Goal: Check status: Check status

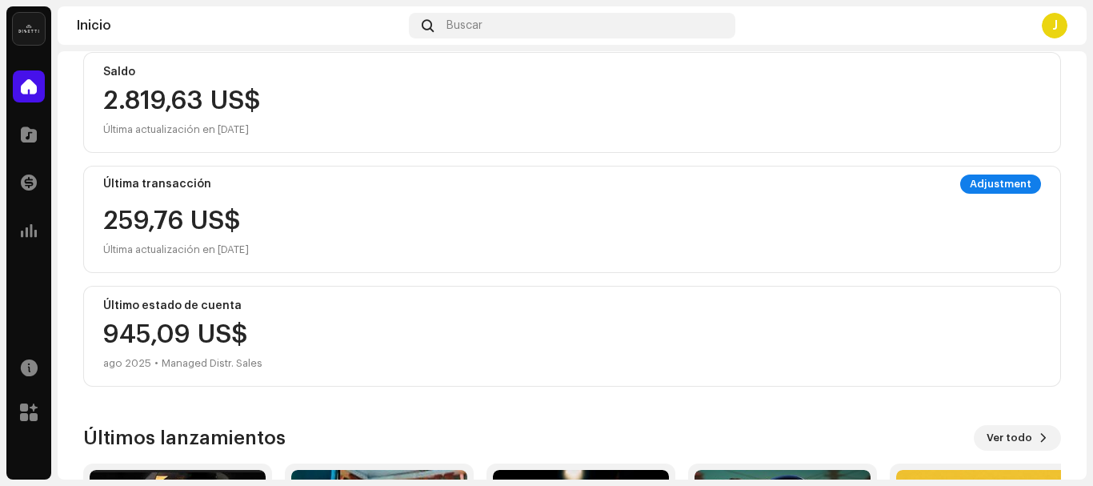
scroll to position [186, 0]
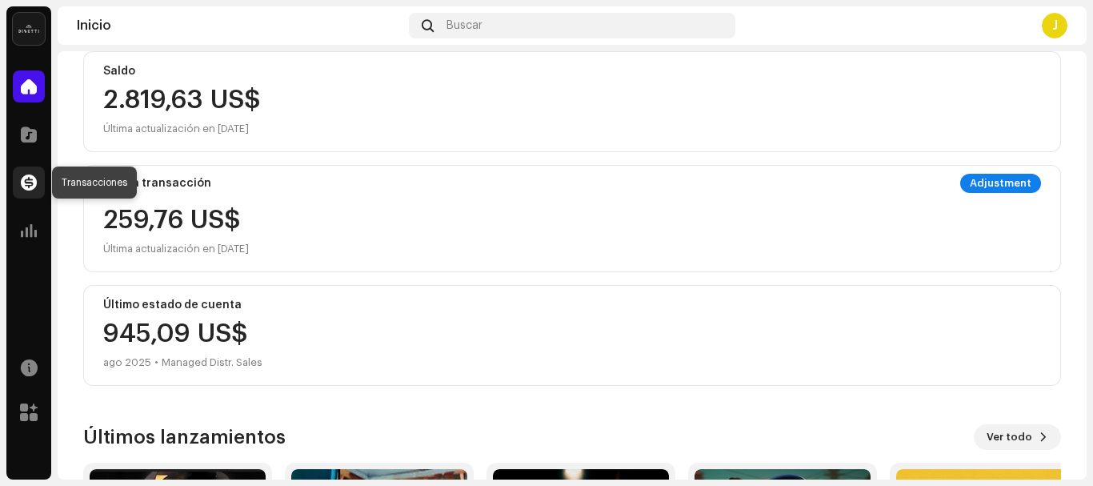
click at [32, 183] on span at bounding box center [29, 182] width 16 height 13
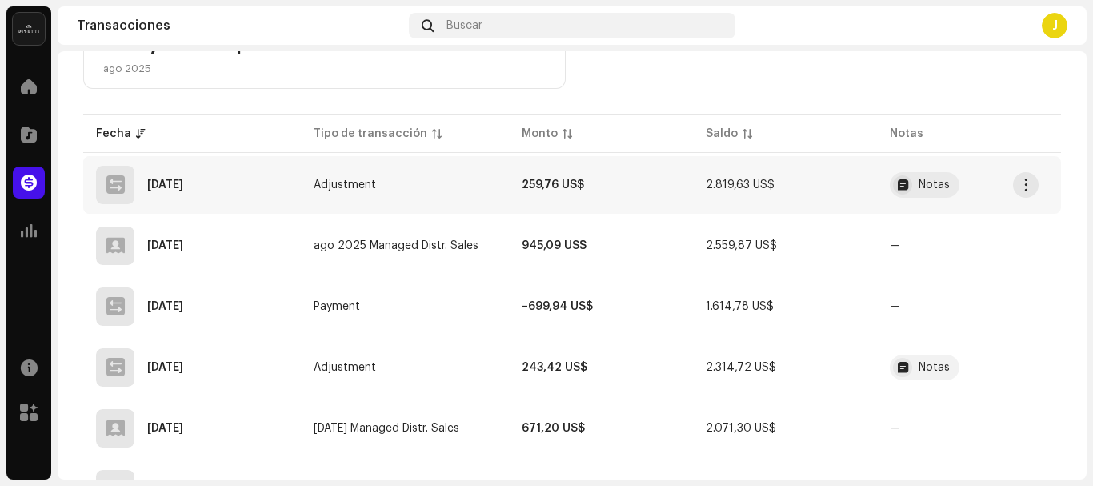
scroll to position [358, 0]
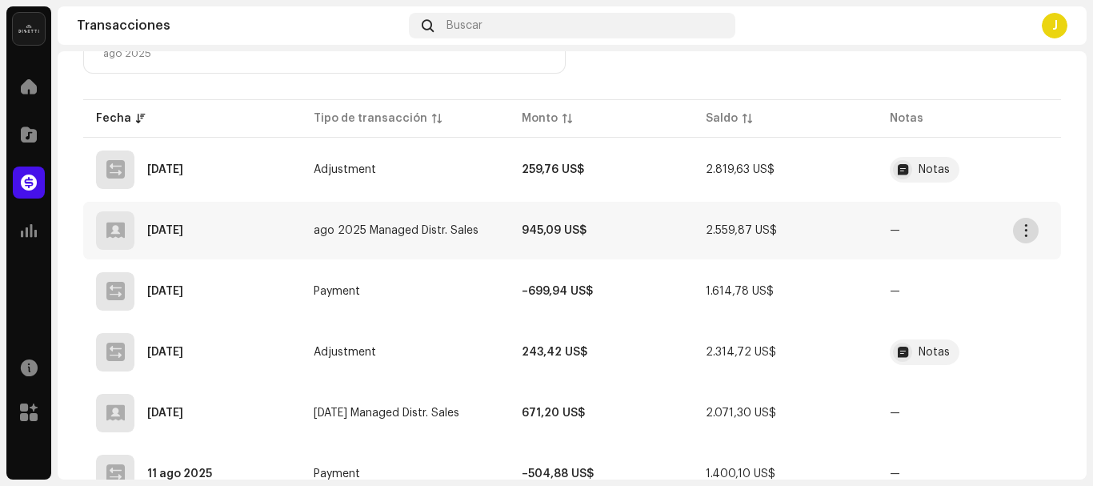
click at [1020, 228] on span "button" at bounding box center [1026, 230] width 12 height 13
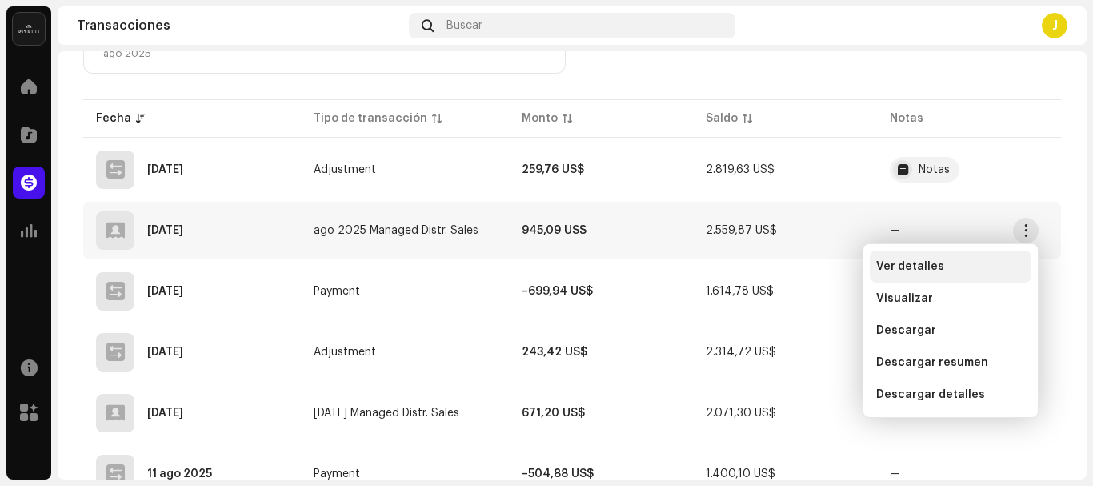
click at [927, 264] on span "Ver detalles" at bounding box center [910, 266] width 68 height 13
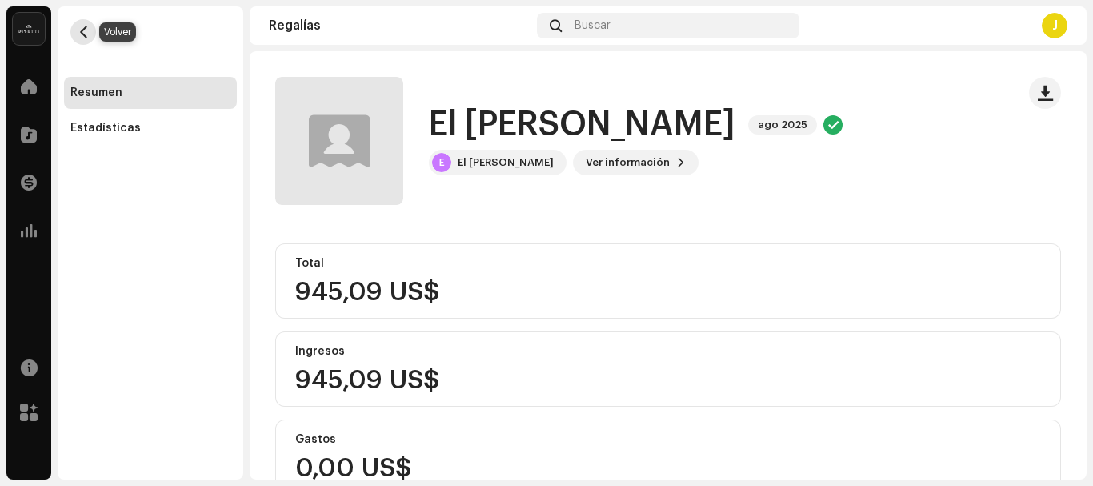
click at [87, 33] on span "button" at bounding box center [84, 32] width 12 height 13
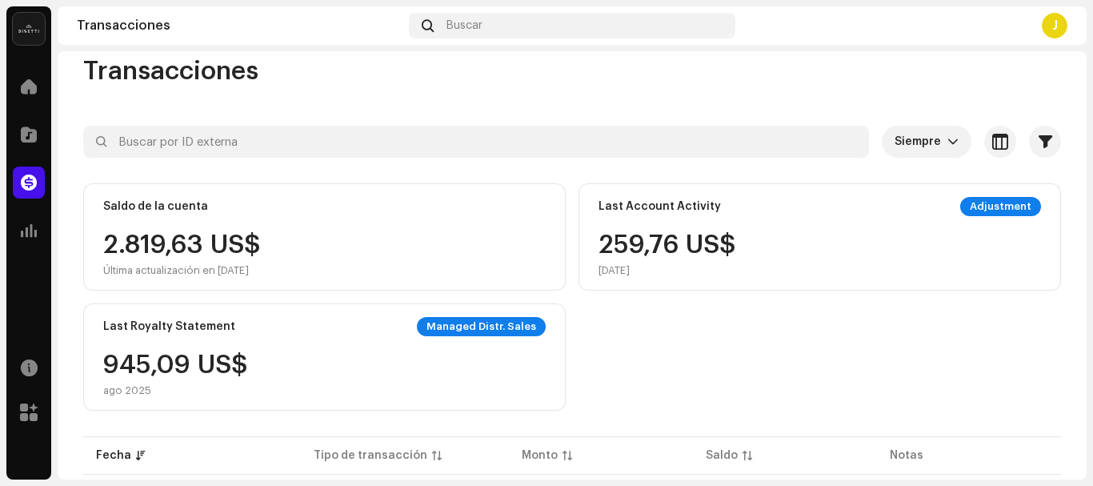
scroll to position [21, 0]
click at [978, 208] on div "Adjustment" at bounding box center [1000, 207] width 81 height 19
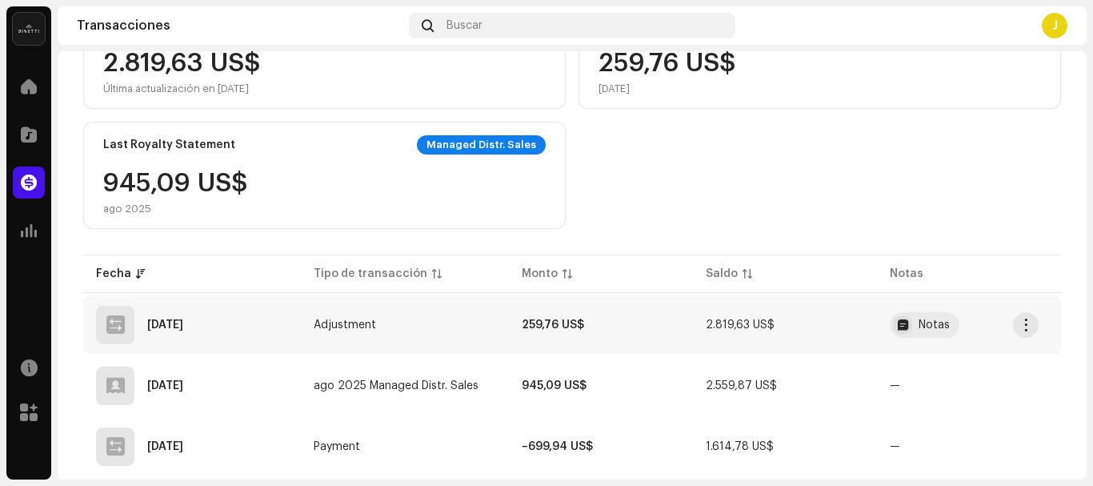
scroll to position [214, 0]
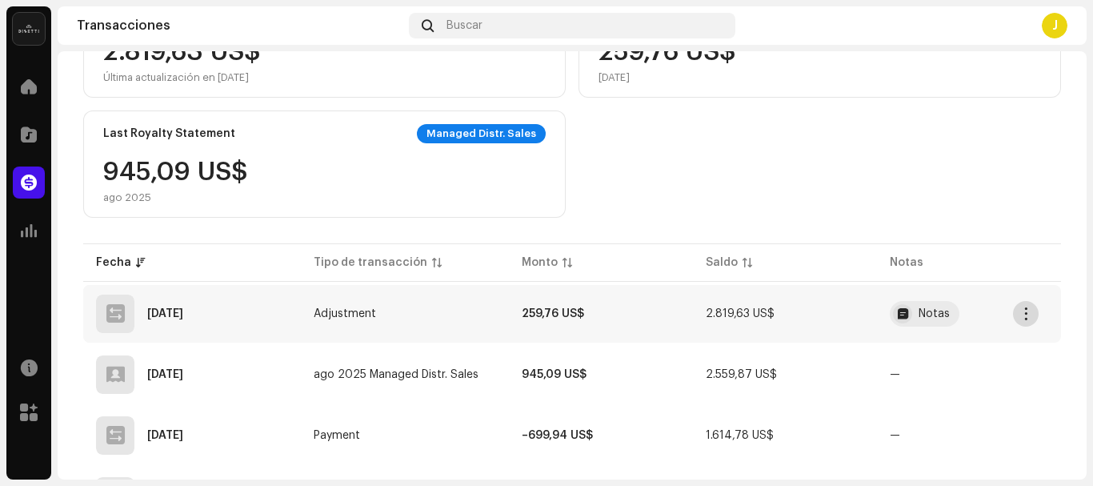
click at [1027, 310] on span "button" at bounding box center [1026, 313] width 12 height 13
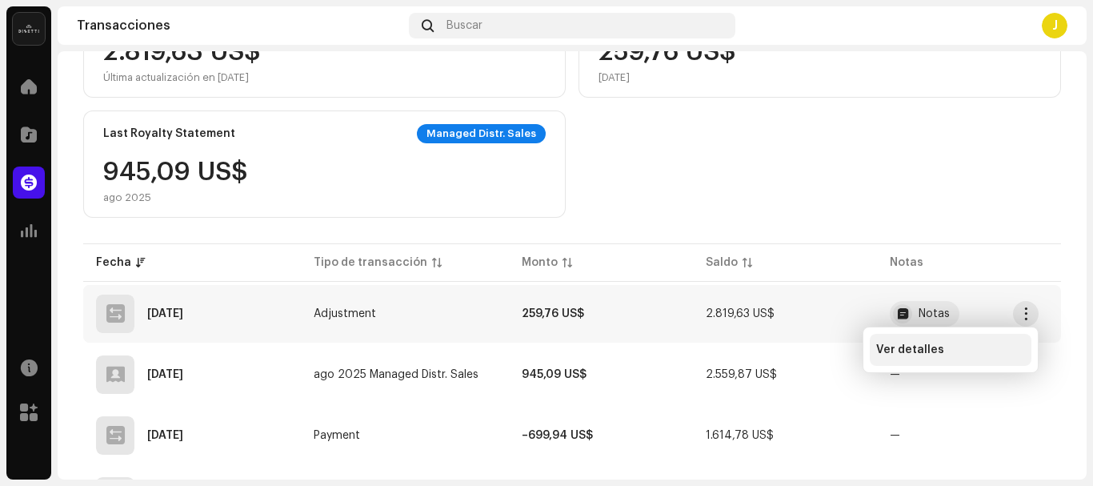
click at [935, 346] on span "Ver detalles" at bounding box center [910, 349] width 68 height 13
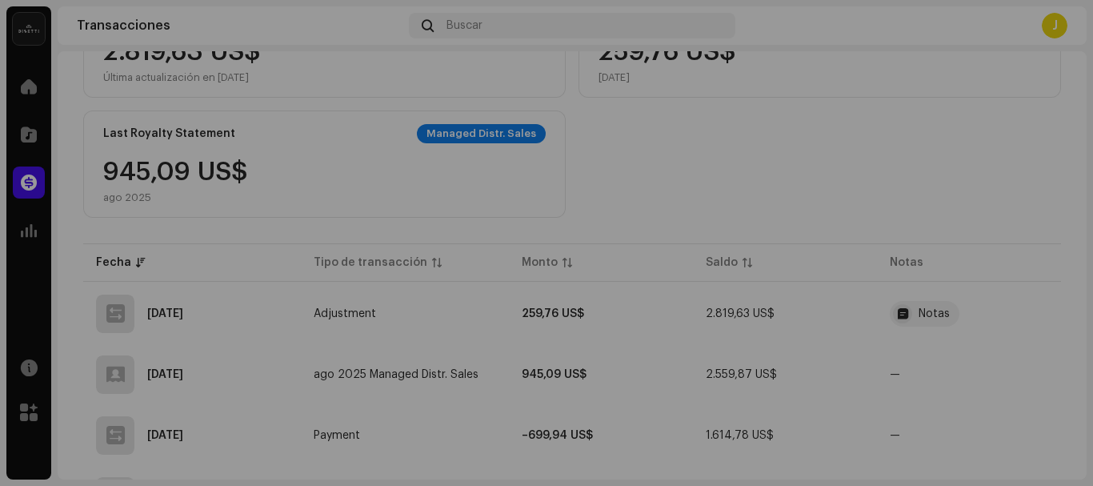
click at [821, 187] on div "Detalles de la transacción Tipo de transacción Adjustment Monto de ingreso 259,…" at bounding box center [546, 243] width 1093 height 486
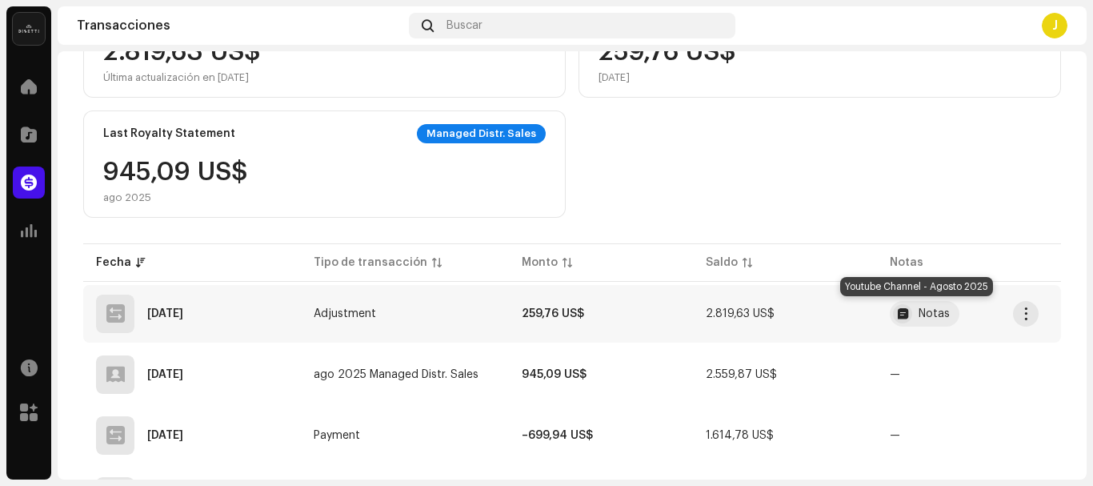
click at [904, 314] on div "Notas" at bounding box center [925, 314] width 70 height 26
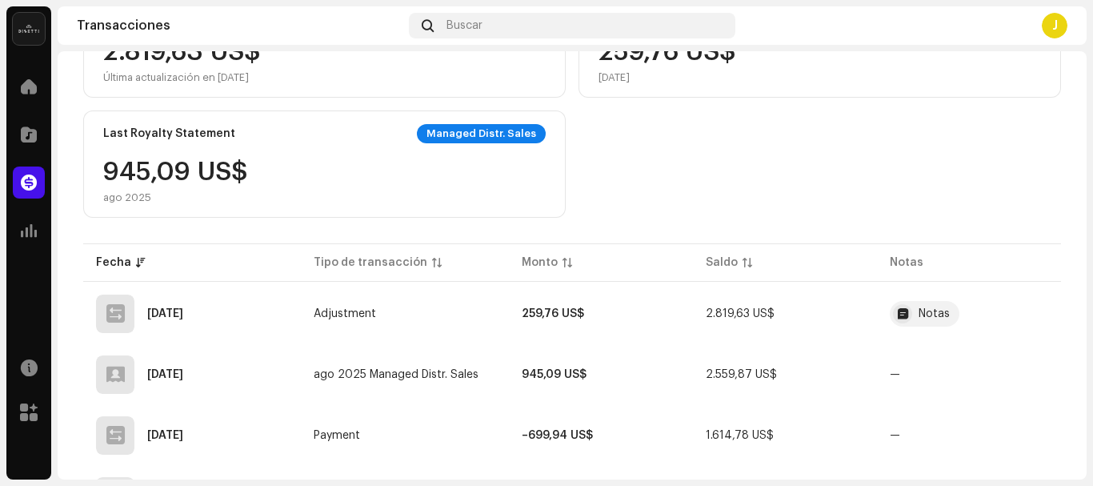
click at [854, 120] on div "Detalles de la transacción Tipo de transacción Adjustment Monto de ingreso 259,…" at bounding box center [546, 243] width 1093 height 486
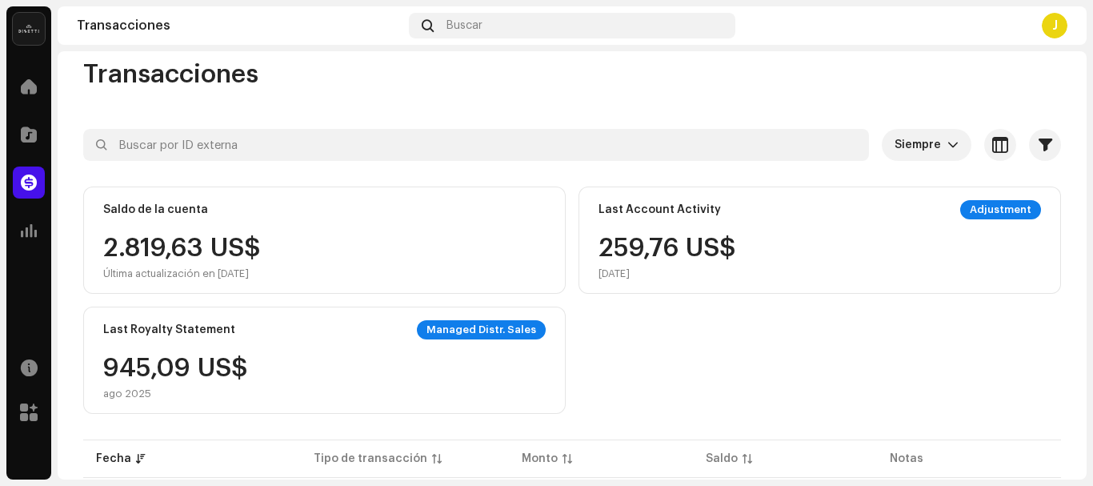
scroll to position [0, 0]
